Goal: Information Seeking & Learning: Learn about a topic

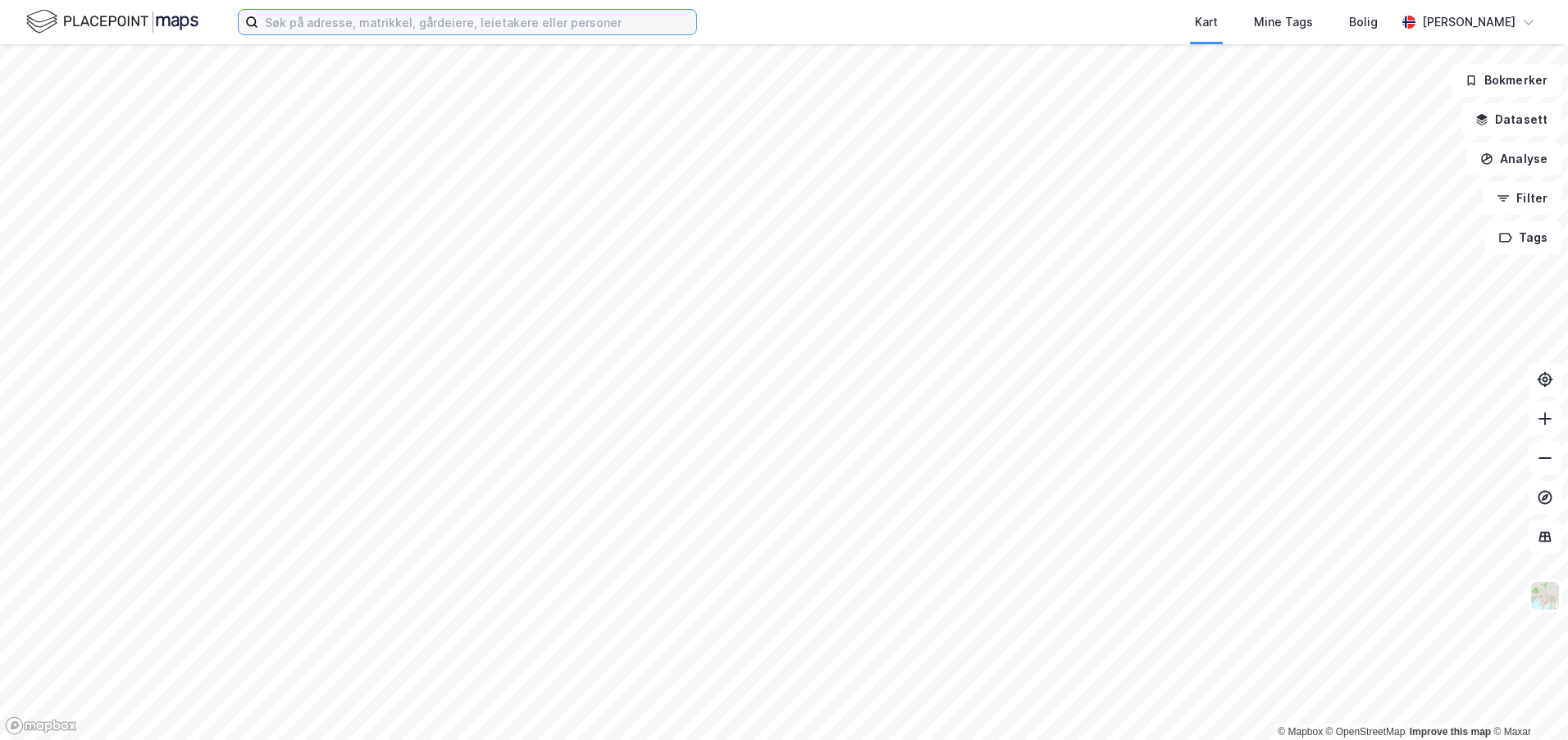
click at [399, 27] on input at bounding box center [477, 22] width 438 height 25
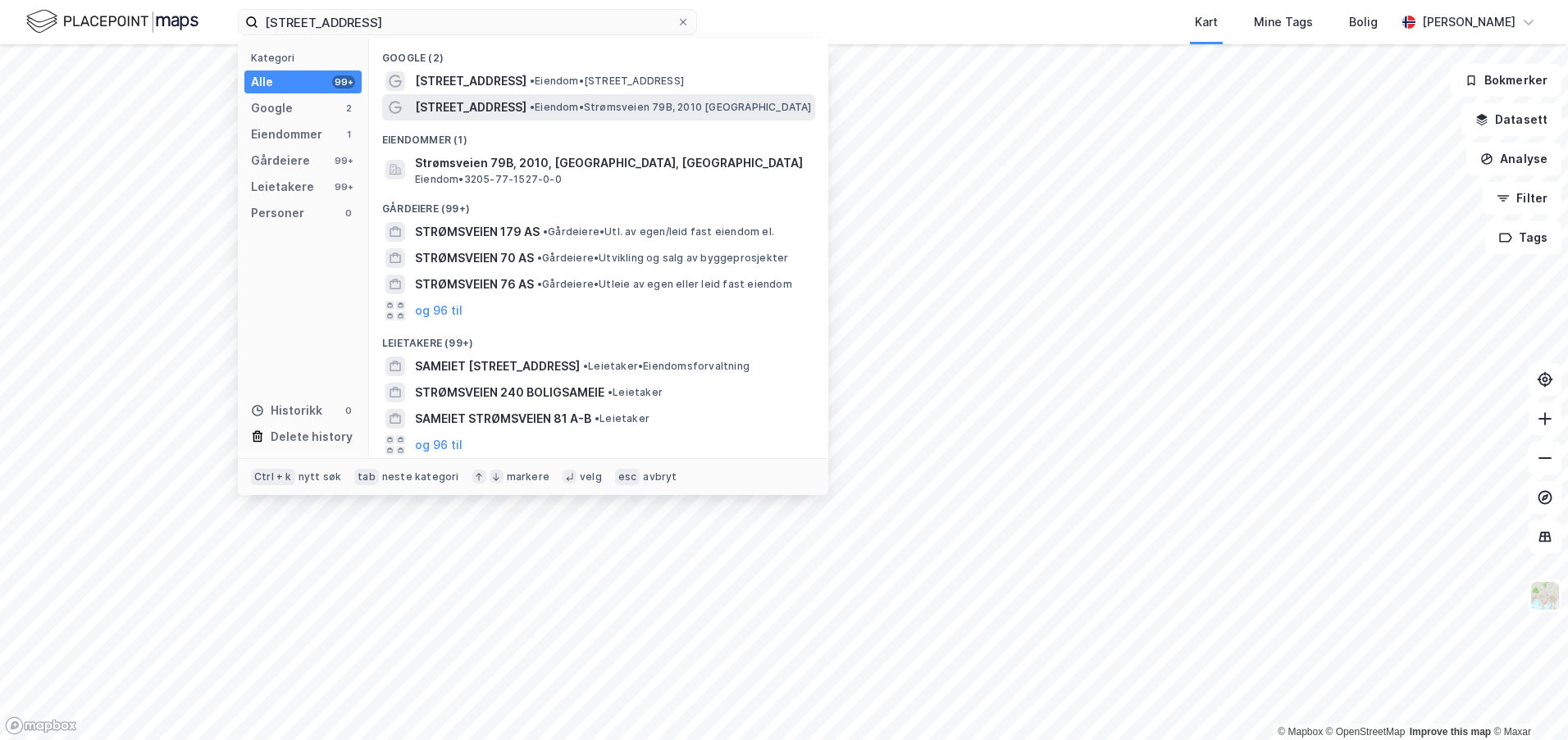
click at [461, 105] on span "[STREET_ADDRESS]" at bounding box center [471, 107] width 112 height 19
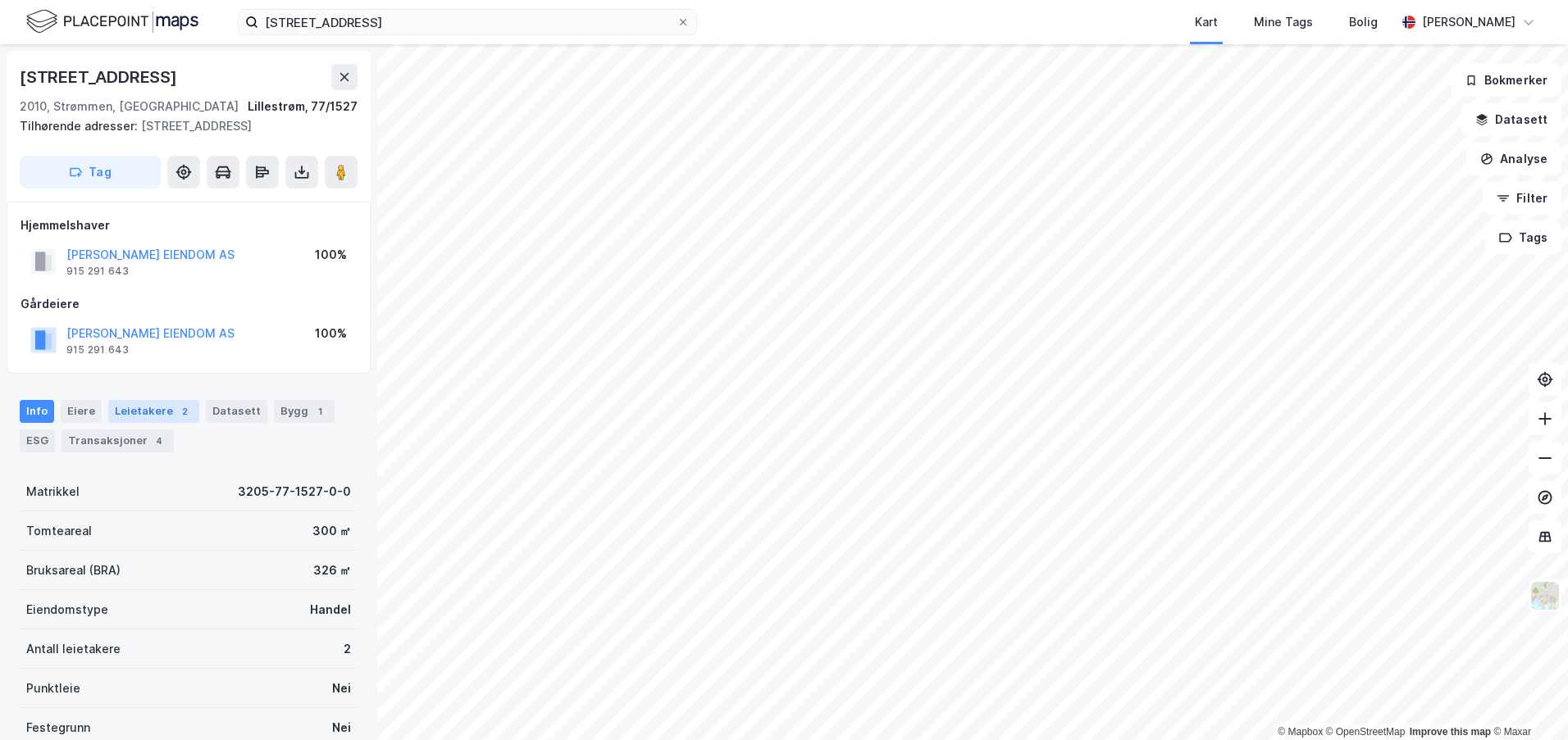
click at [169, 405] on div "Leietakere 2" at bounding box center [153, 412] width 91 height 23
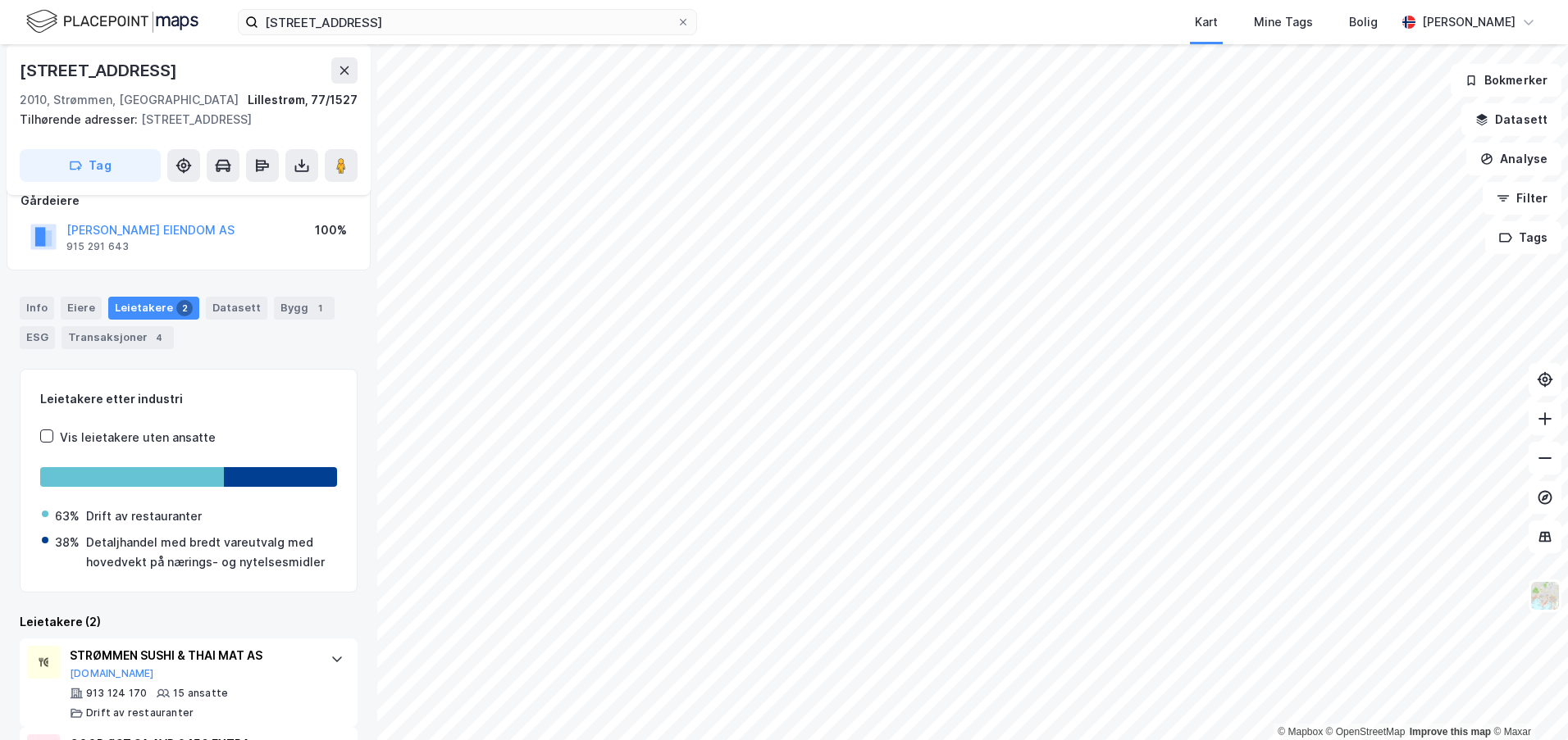
scroll to position [231, 0]
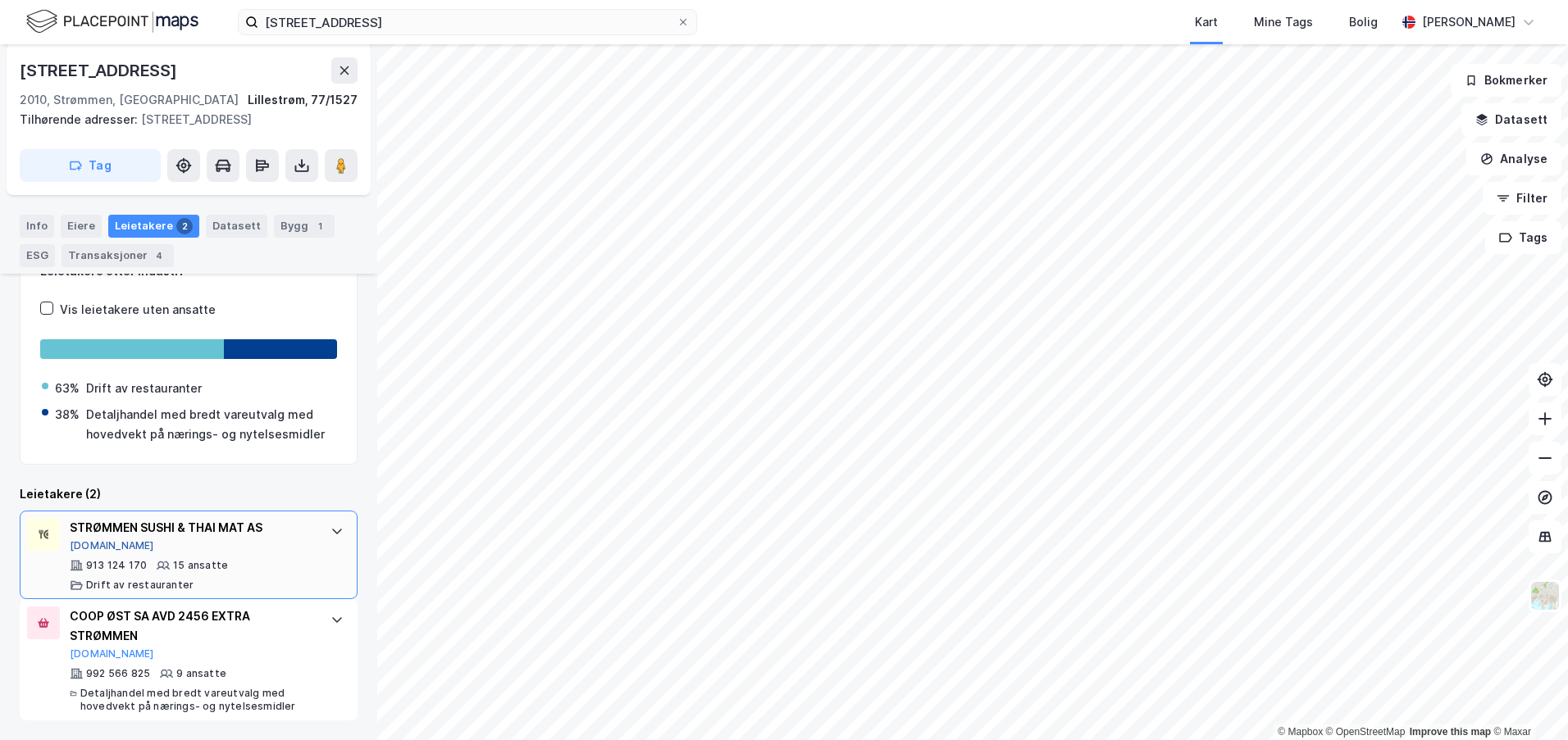
click at [99, 543] on button "[DOMAIN_NAME]" at bounding box center [112, 545] width 84 height 13
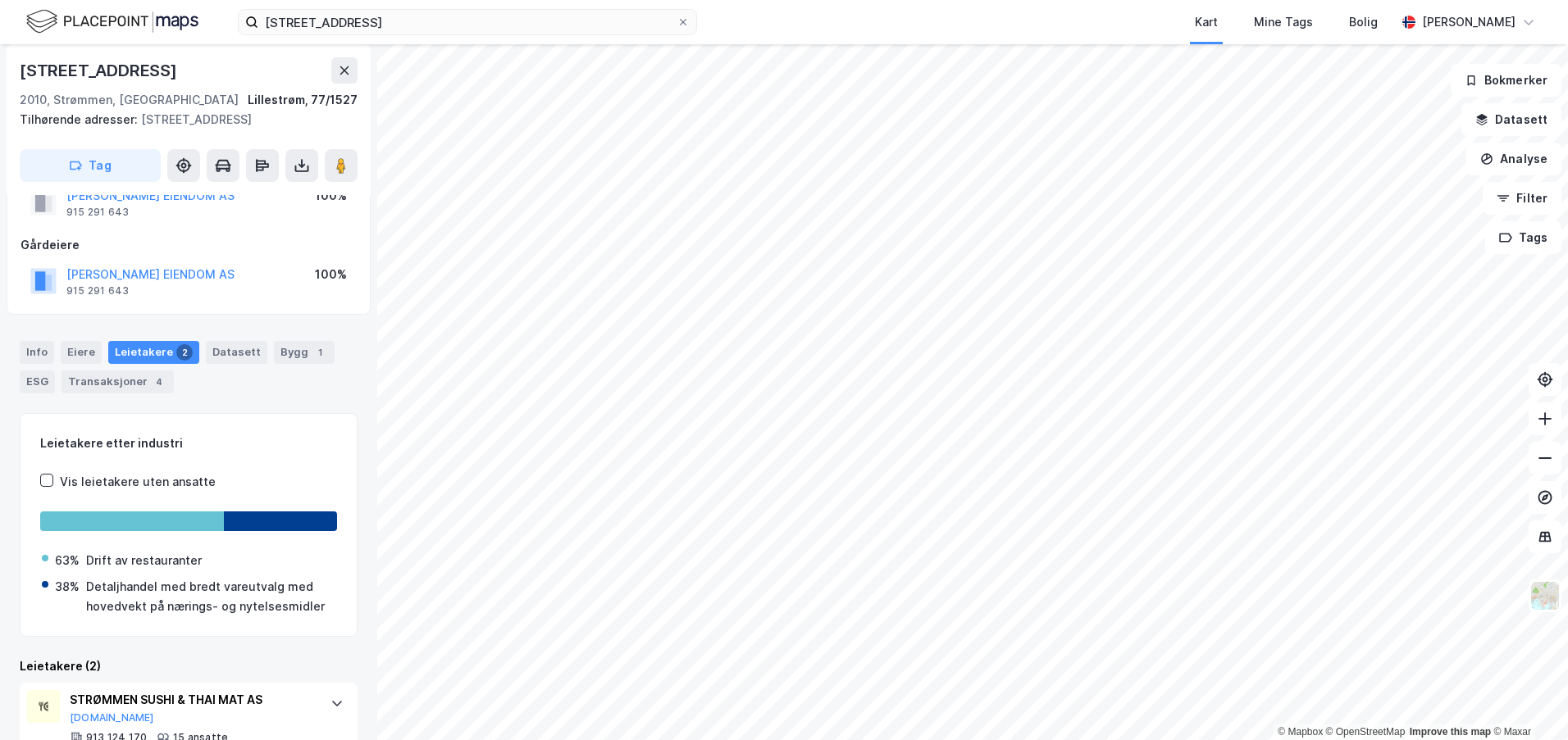
scroll to position [0, 0]
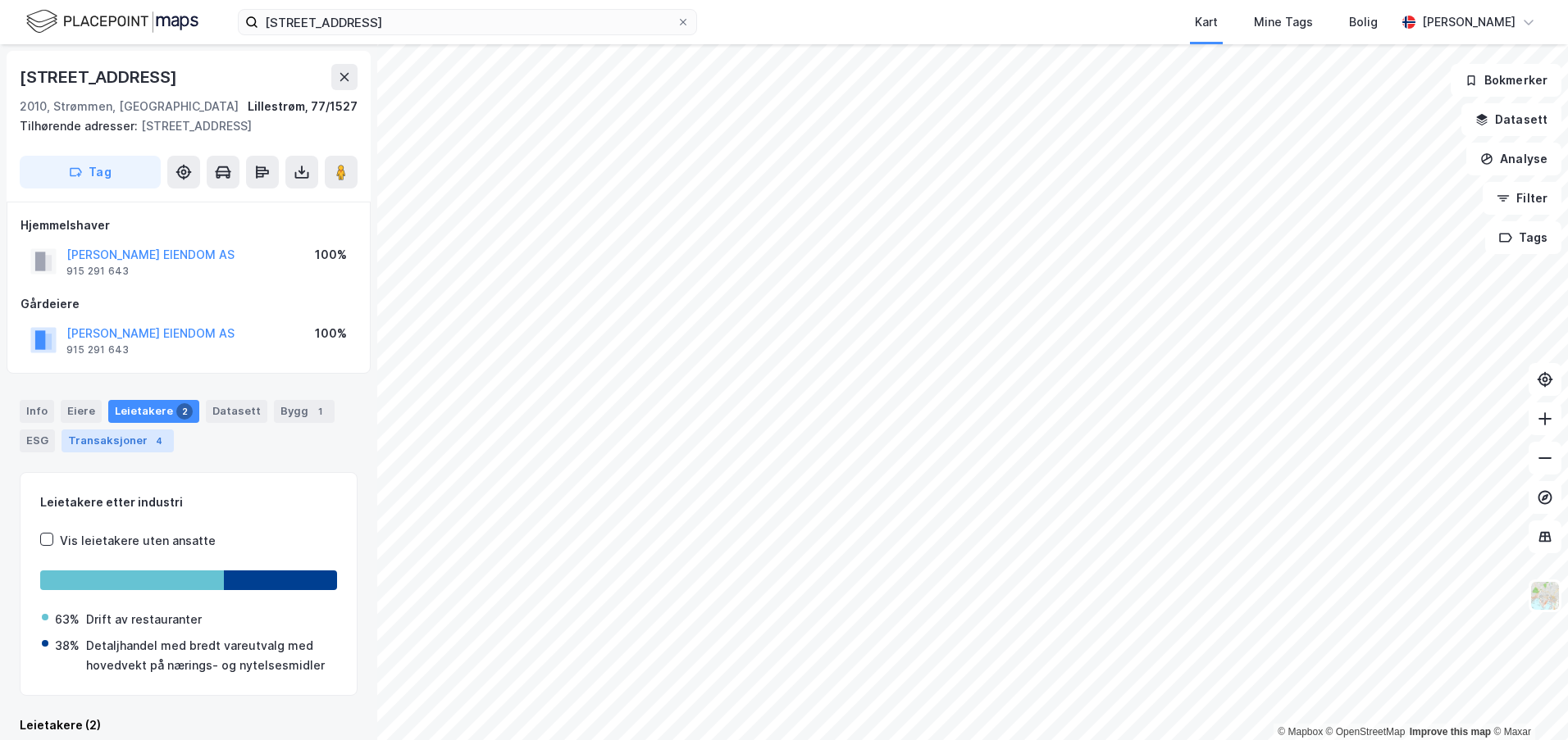
click at [121, 443] on div "Transaksjoner 4" at bounding box center [117, 441] width 112 height 23
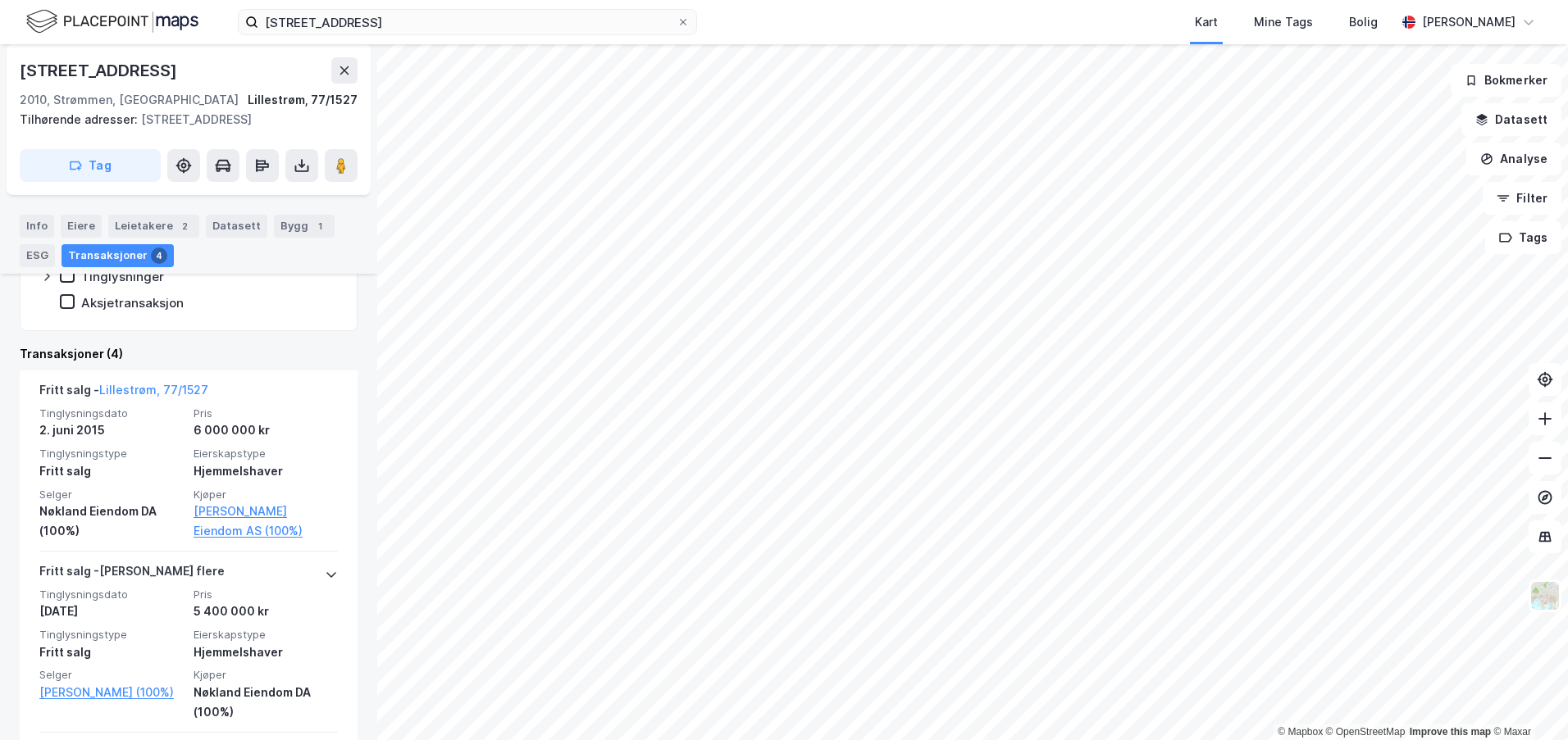
scroll to position [150, 0]
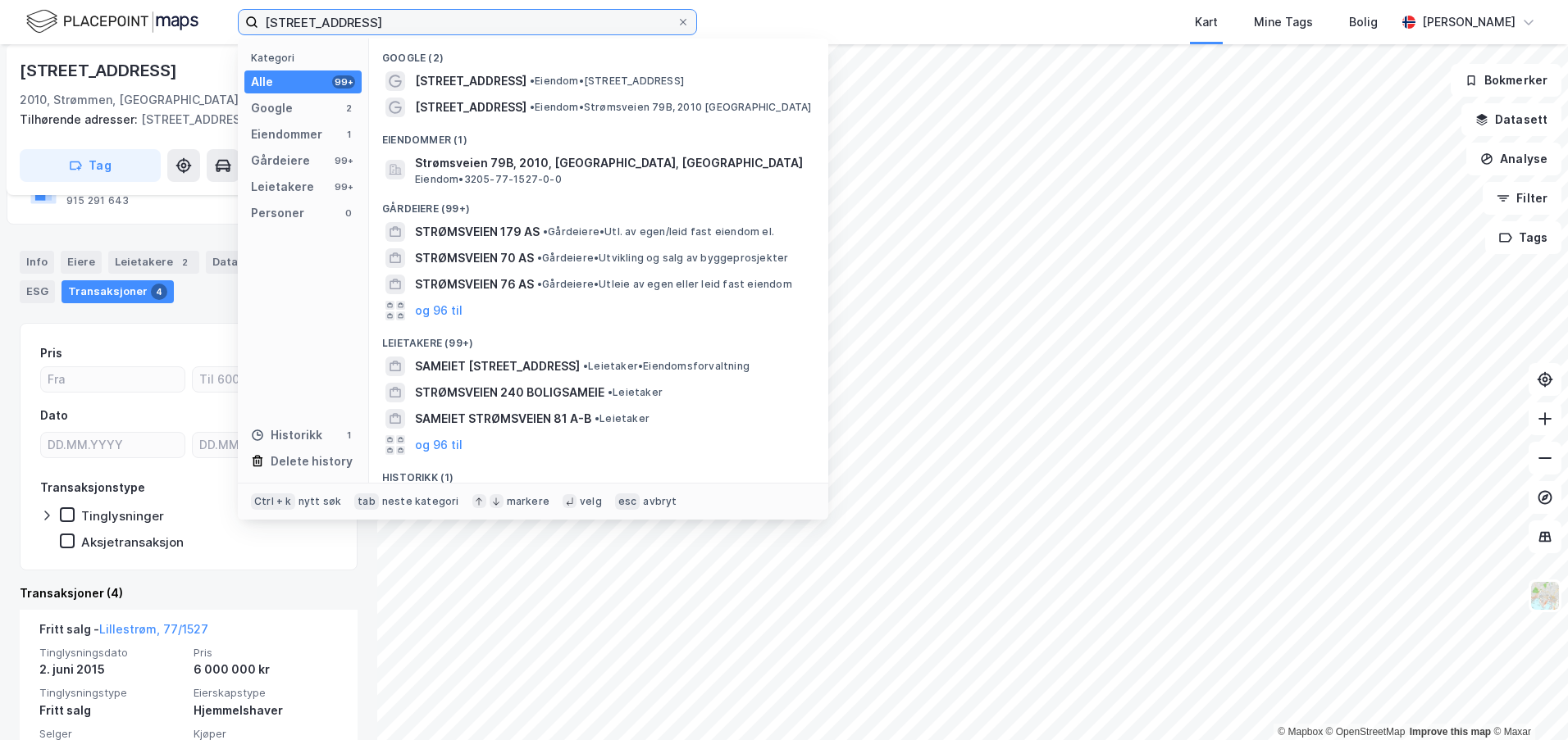
drag, startPoint x: 368, startPoint y: 19, endPoint x: 242, endPoint y: 26, distance: 126.2
click at [242, 26] on label "[STREET_ADDRESS]" at bounding box center [467, 22] width 460 height 27
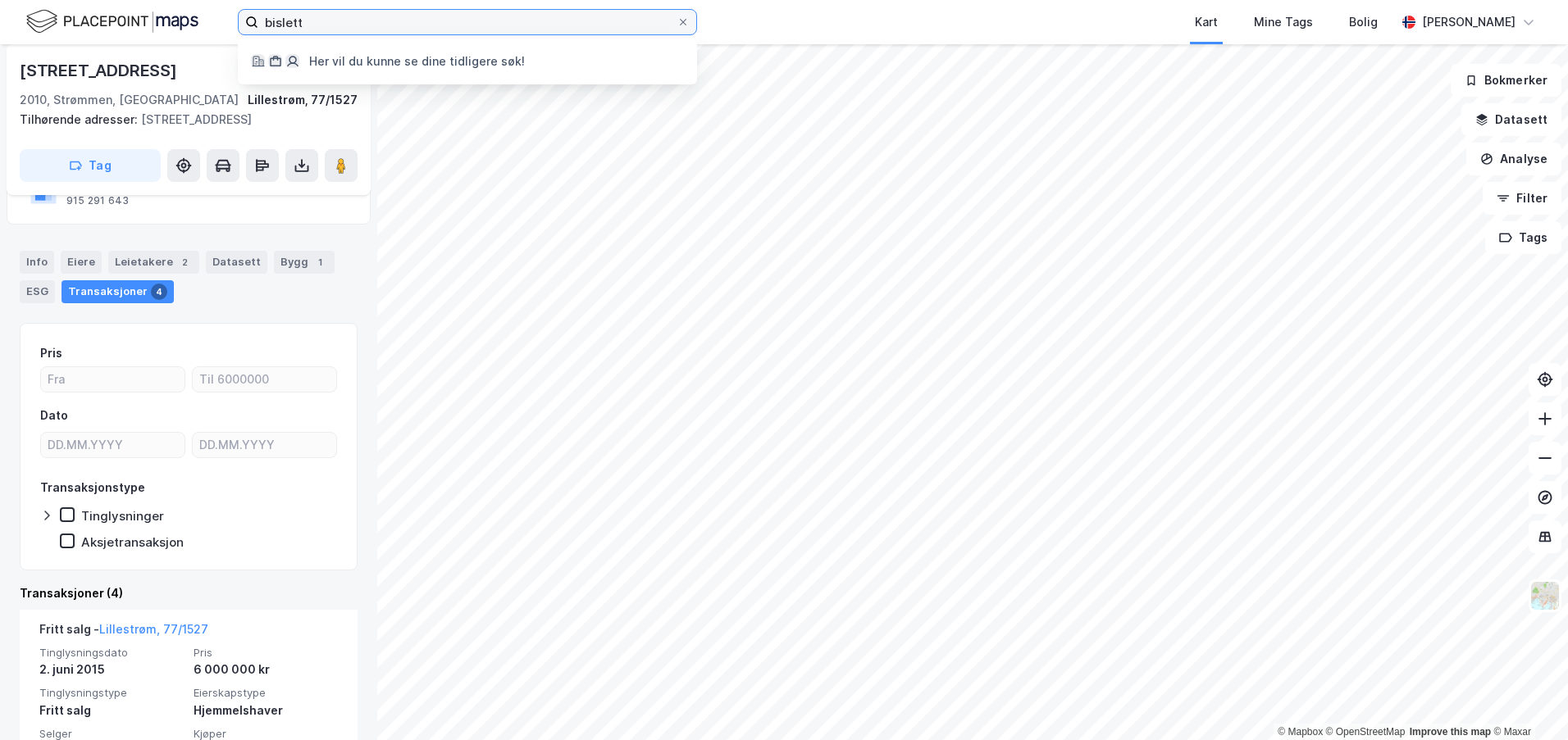
type input "bislett"
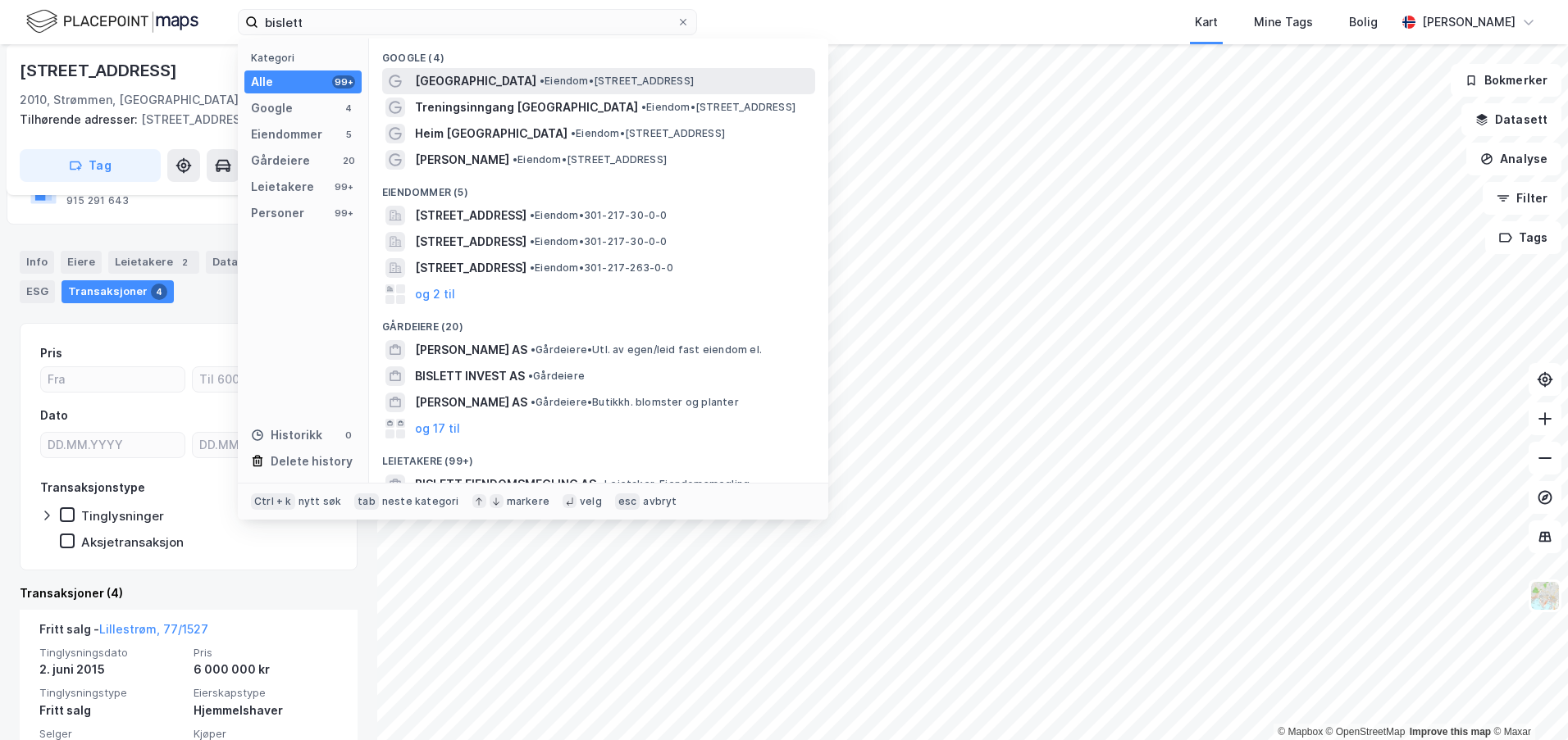
click at [441, 76] on span "[GEOGRAPHIC_DATA]" at bounding box center [475, 81] width 121 height 19
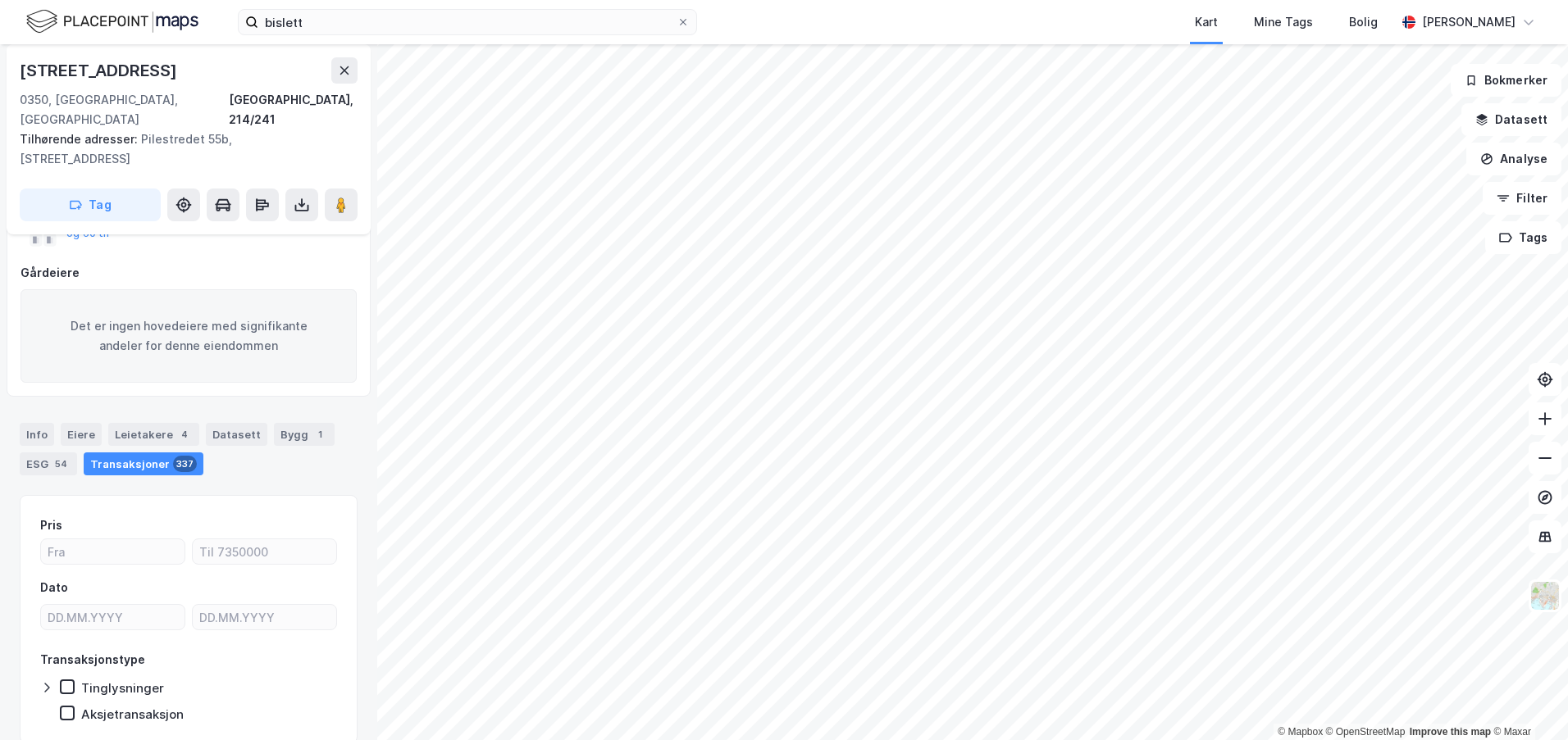
scroll to position [224, 0]
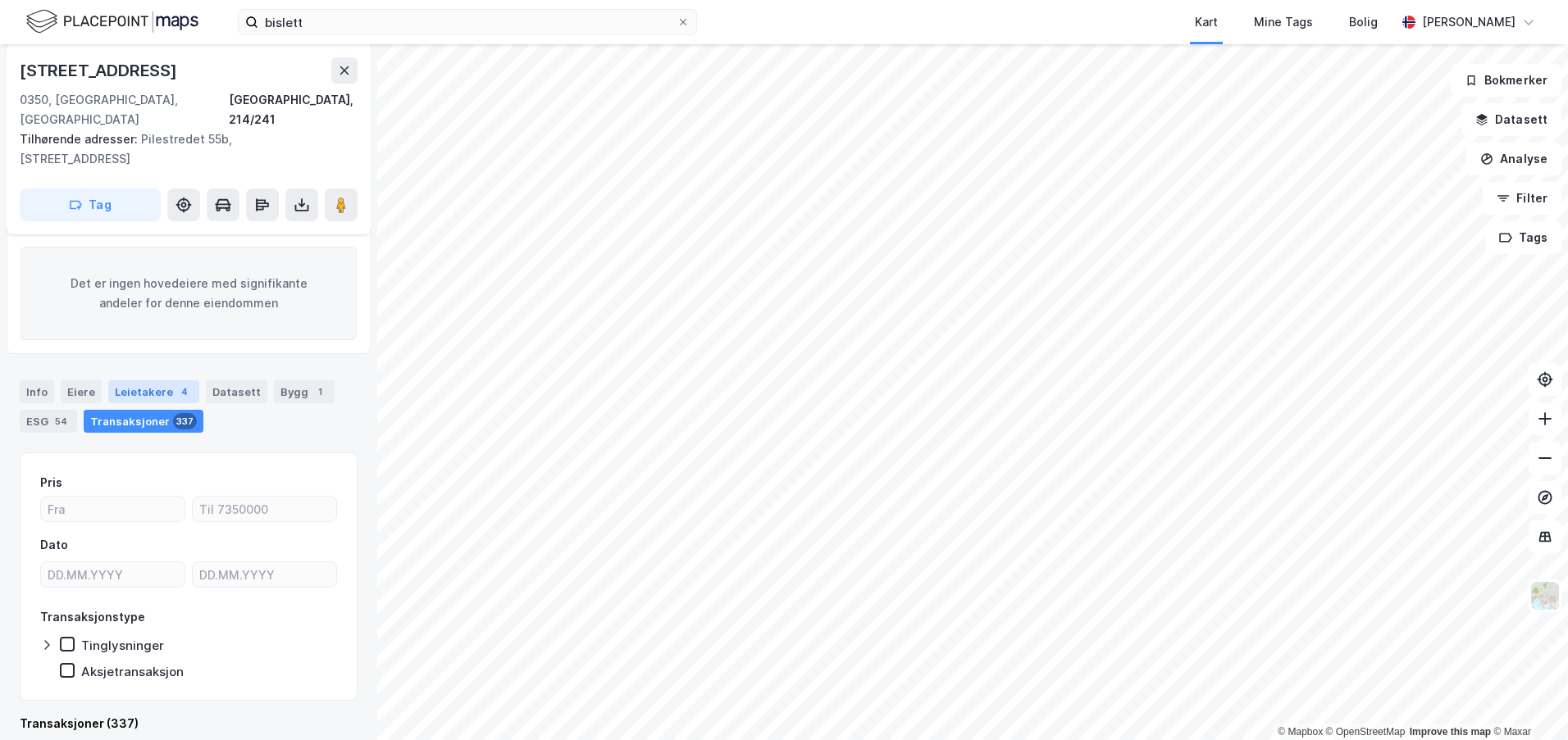
click at [127, 381] on div "Leietakere 4" at bounding box center [153, 392] width 91 height 23
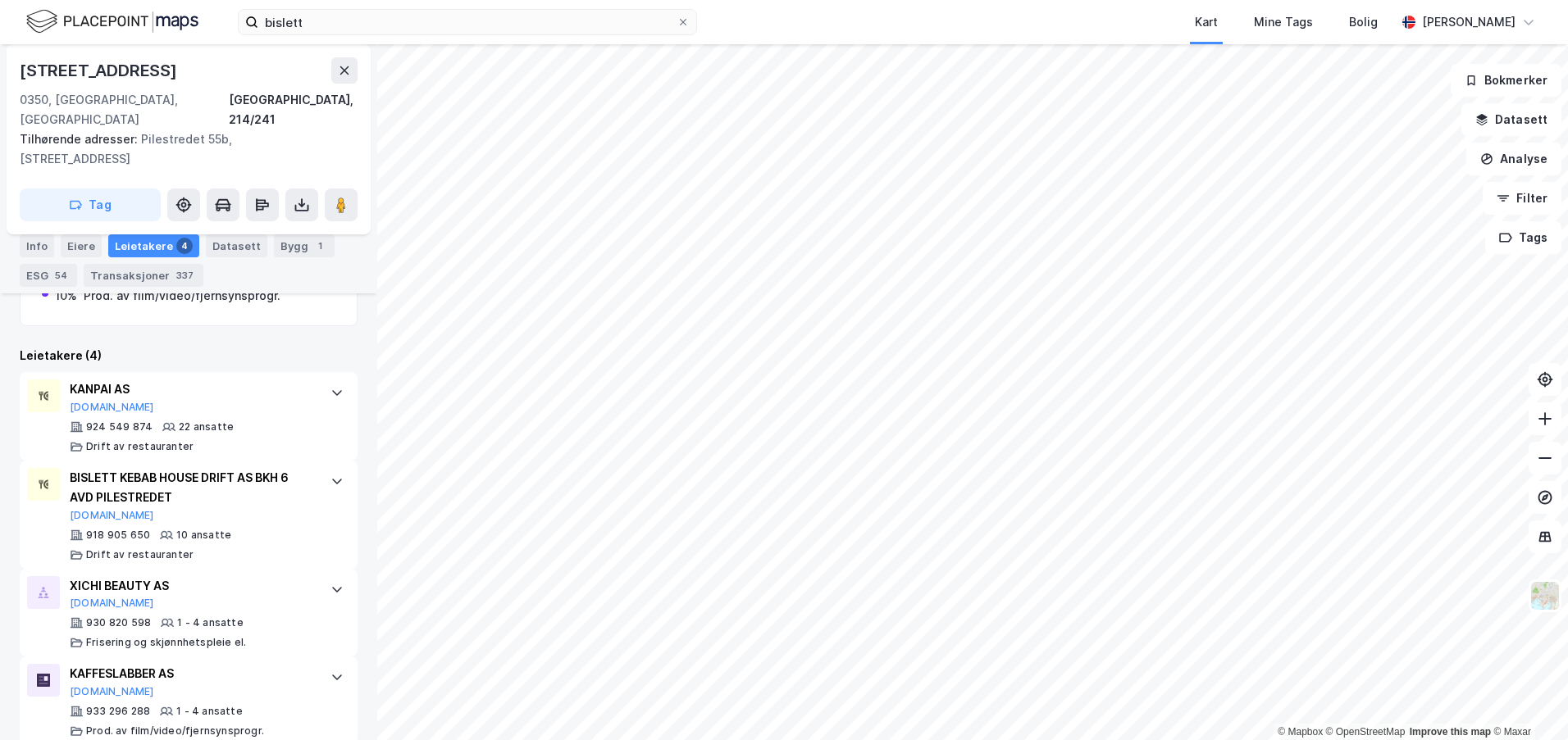
scroll to position [587, 0]
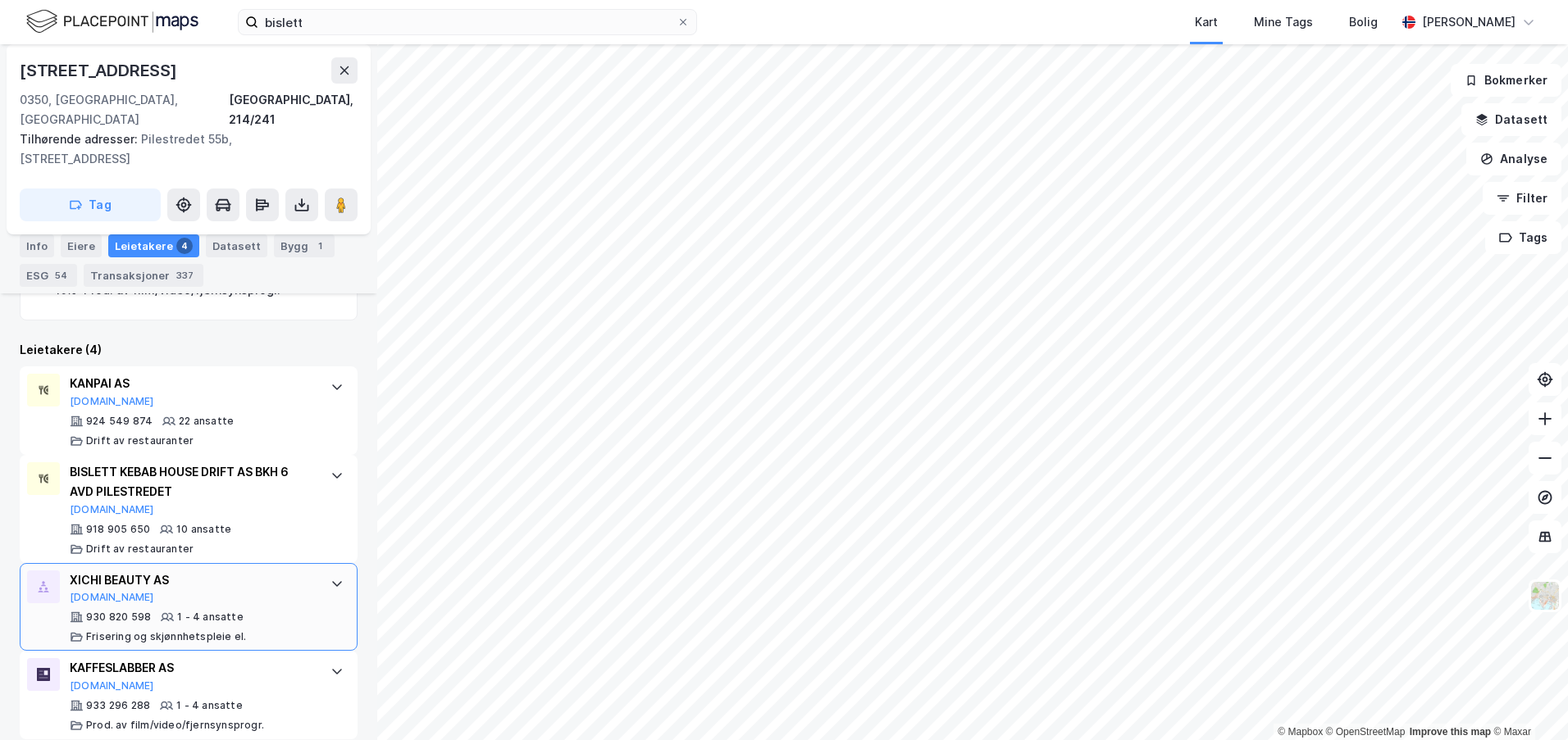
click at [270, 571] on div "XICHI BEAUTY AS" at bounding box center [192, 581] width 244 height 19
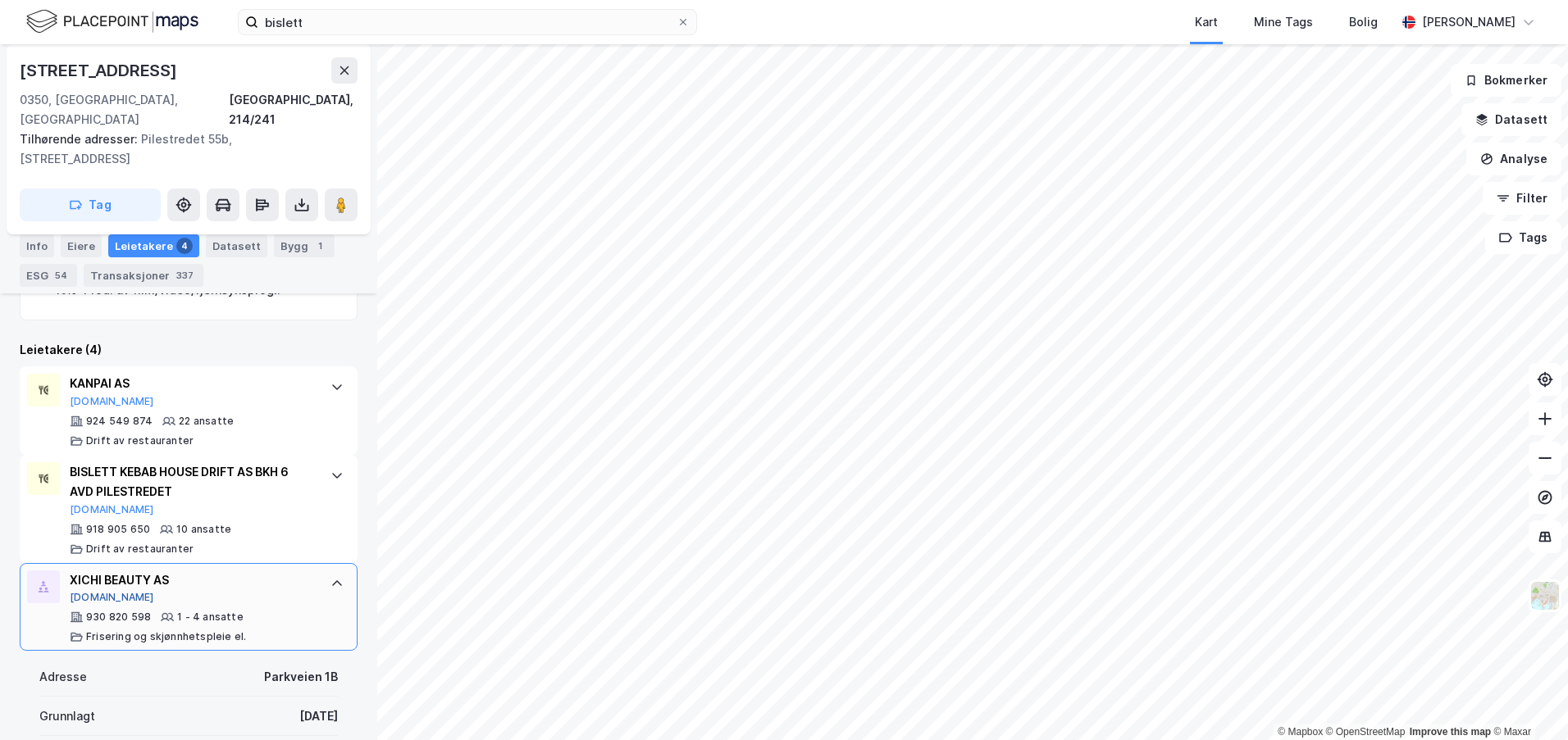
click at [84, 591] on button "[DOMAIN_NAME]" at bounding box center [112, 597] width 84 height 13
